Goal: Task Accomplishment & Management: Manage account settings

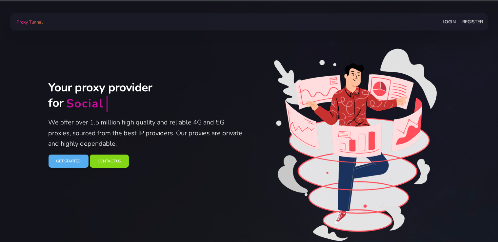
click at [447, 20] on link "Login" at bounding box center [449, 22] width 13 height 12
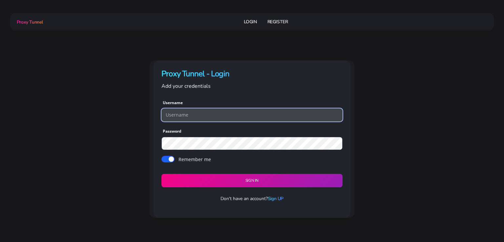
click at [192, 118] on input "text" at bounding box center [251, 115] width 181 height 13
click at [210, 111] on input "text" at bounding box center [251, 115] width 181 height 13
paste input "[EMAIL_ADDRESS][DOMAIN_NAME]"
type input "[EMAIL_ADDRESS][DOMAIN_NAME]"
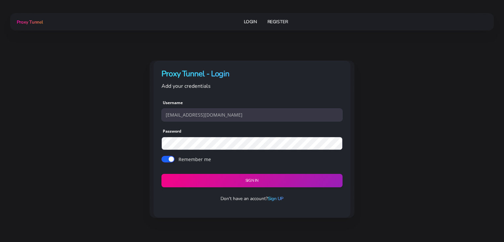
click at [212, 150] on form "Username [EMAIL_ADDRESS][DOMAIN_NAME] Password Remember me Sign in" at bounding box center [251, 142] width 181 height 89
click at [265, 183] on button "Sign in" at bounding box center [251, 181] width 185 height 14
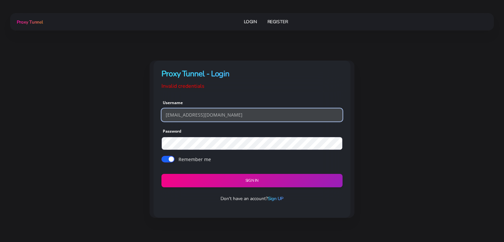
drag, startPoint x: 220, startPoint y: 115, endPoint x: 186, endPoint y: 116, distance: 33.8
click at [186, 116] on input "[EMAIL_ADDRESS][DOMAIN_NAME]" at bounding box center [251, 115] width 181 height 13
type input "fbnsrl.00"
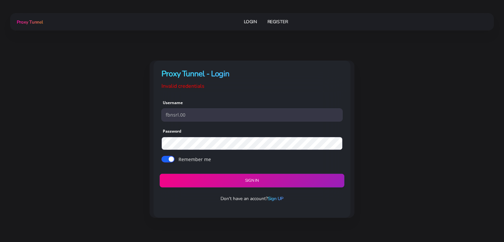
click at [229, 182] on button "Sign in" at bounding box center [251, 181] width 185 height 14
